Goal: Transaction & Acquisition: Purchase product/service

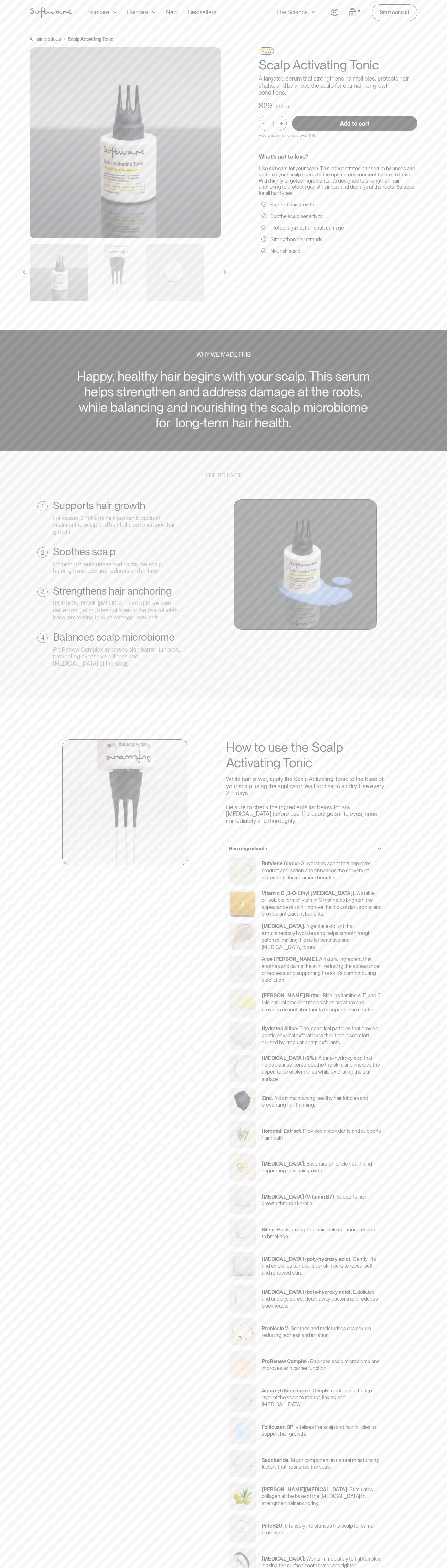
click at [355, 123] on input "Add to cart" at bounding box center [354, 123] width 125 height 15
click at [391, 27] on div "All hair products / Scalp Activating Tonic NEW Scalp Activating Tonic A targete…" at bounding box center [223, 178] width 447 height 305
click at [433, 131] on div "All hair products / Scalp Activating Tonic NEW Scalp Activating Tonic A targete…" at bounding box center [223, 178] width 447 height 305
click at [176, 1568] on html "Acne Ageing Pigmentation Everyday care Hair Loss Learn Skincare Custom Formulas…" at bounding box center [223, 784] width 447 height 1568
